Goal: Navigation & Orientation: Find specific page/section

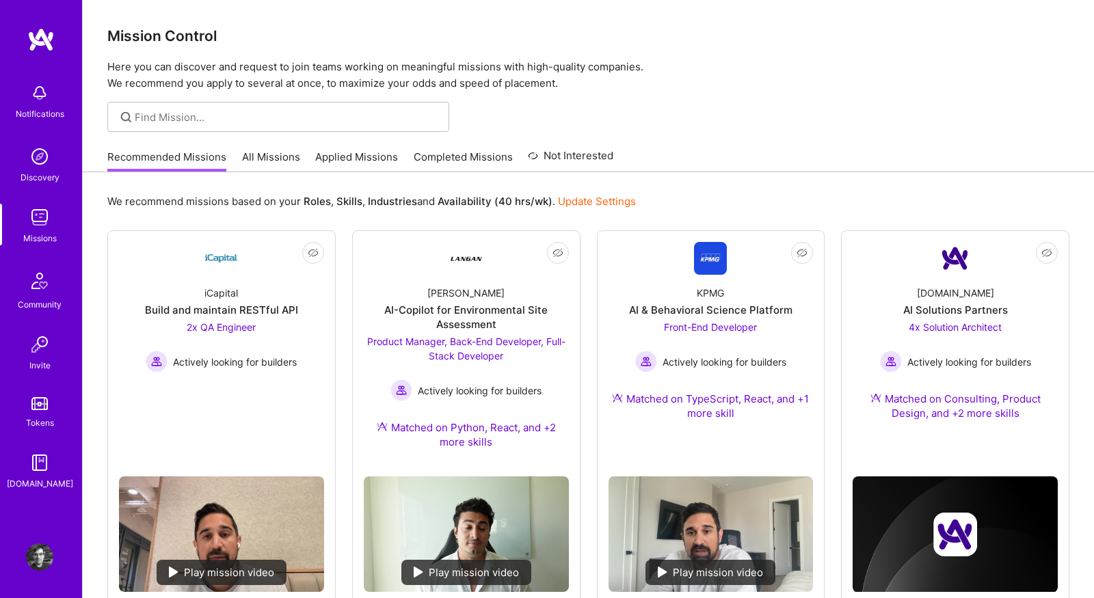
scroll to position [29, 0]
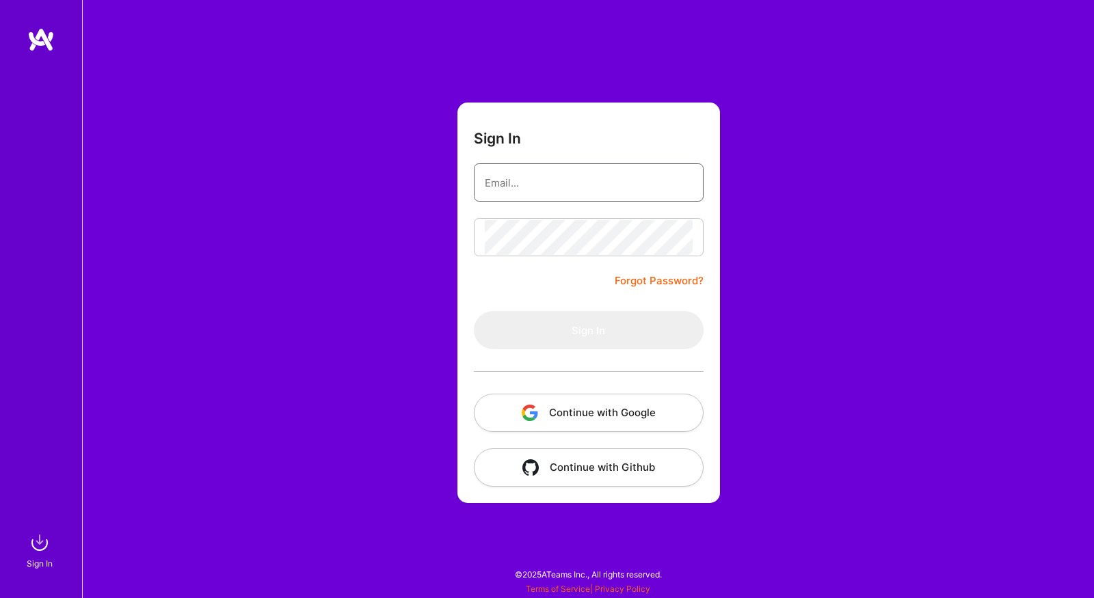
type input "shawn@wavelengthlabs.com"
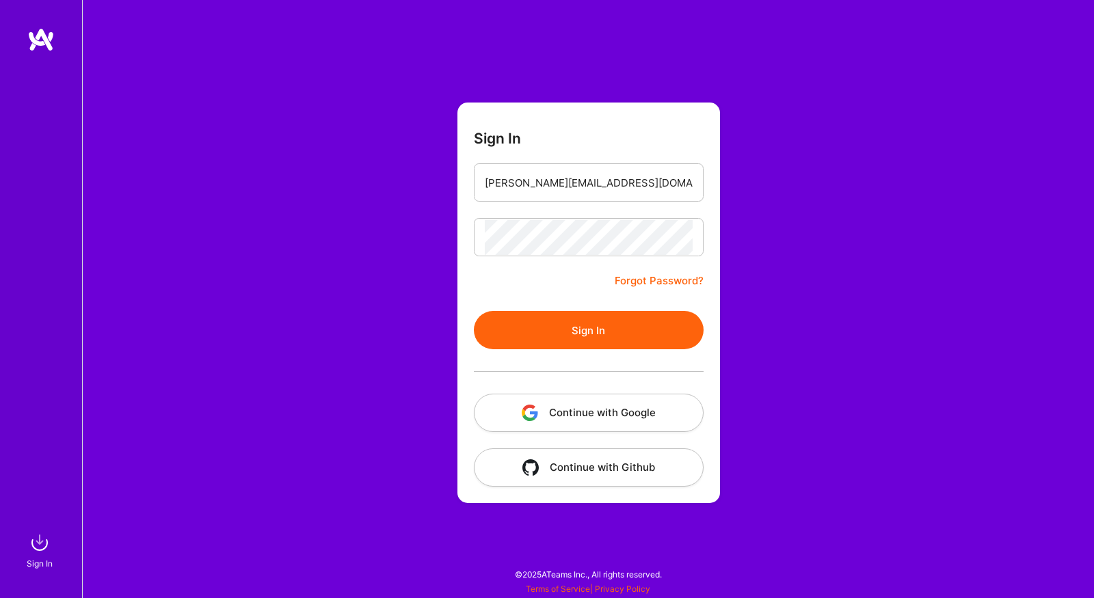
click at [338, 98] on div "Sign In shawn@wavelengthlabs.com Forgot Password? Sign In Continue with Google …" at bounding box center [588, 299] width 1012 height 598
click at [493, 327] on button "Sign In" at bounding box center [589, 330] width 230 height 38
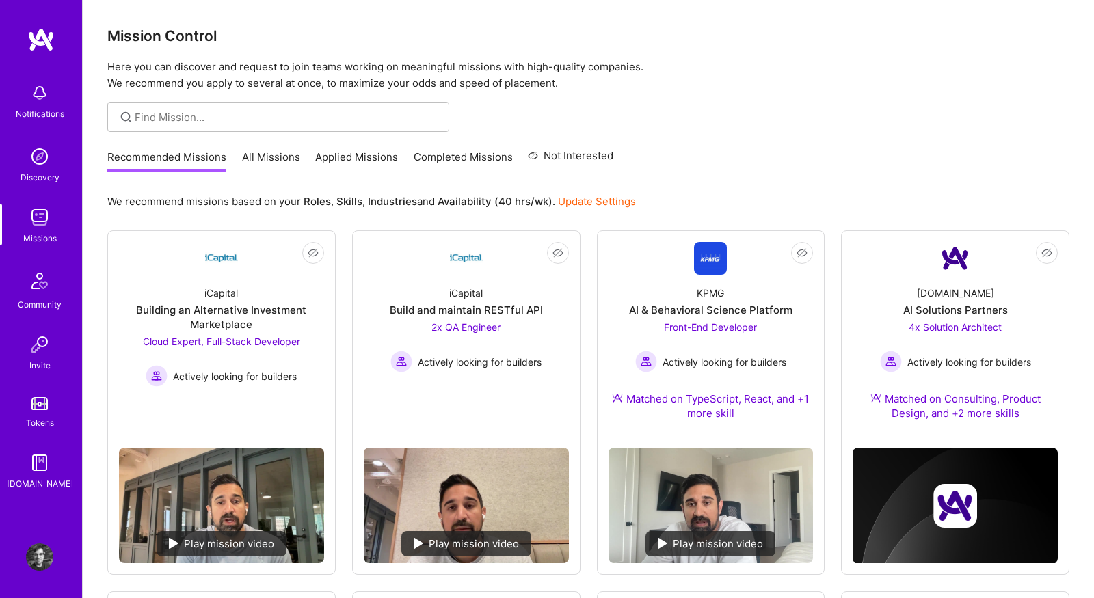
click at [253, 156] on link "All Missions" at bounding box center [271, 161] width 58 height 23
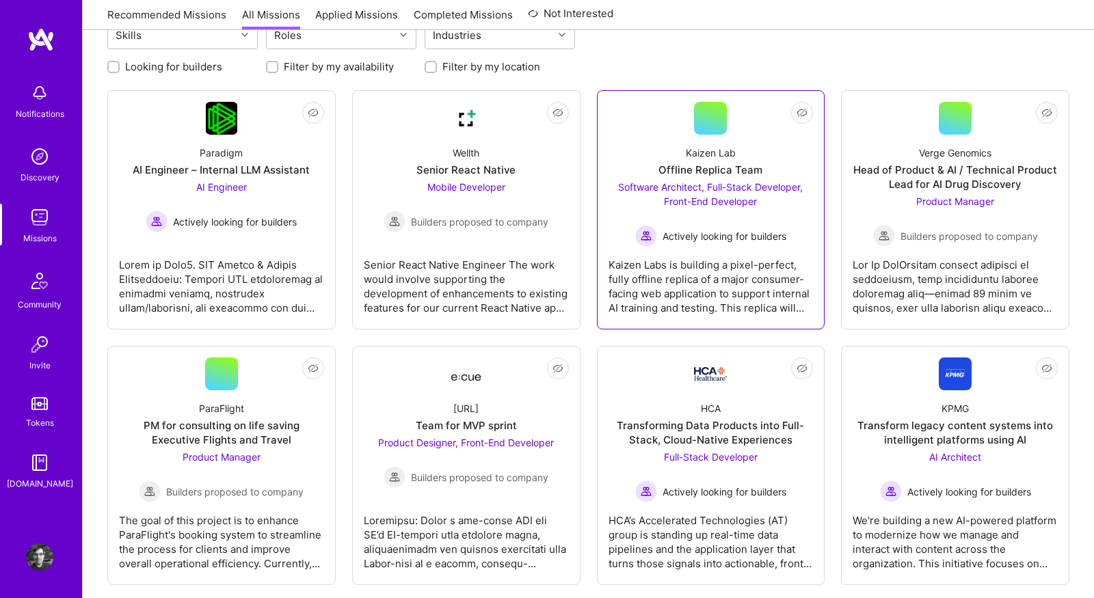
scroll to position [170, 0]
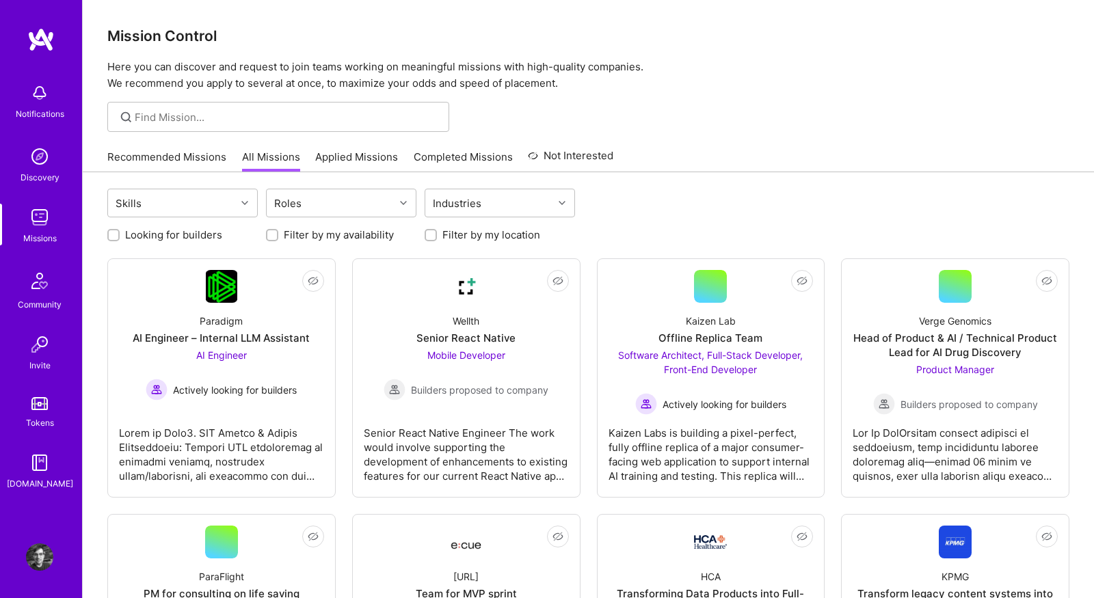
scroll to position [170, 0]
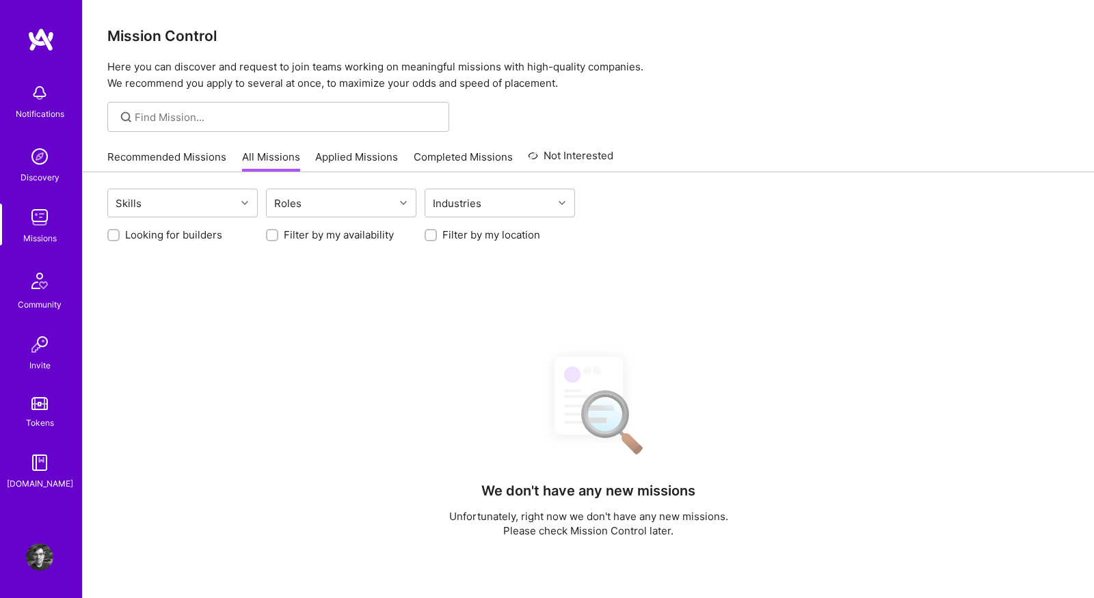
scroll to position [170, 0]
